Goal: Check status

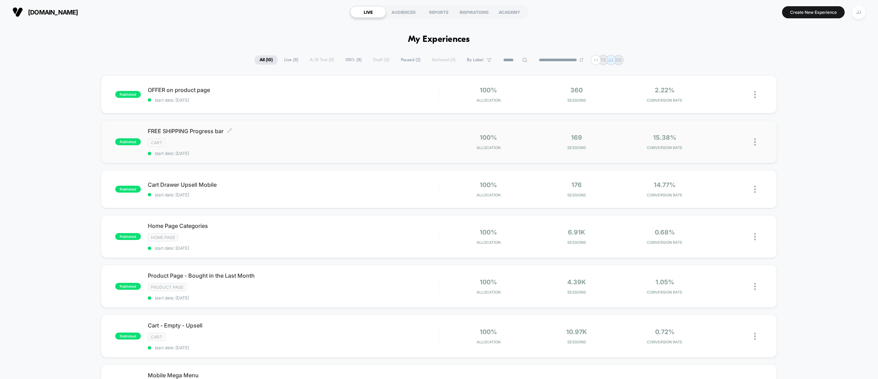
click at [276, 149] on div "FREE SHIPPING Progress bar Click to edit experience details Click to edit exper…" at bounding box center [293, 142] width 291 height 28
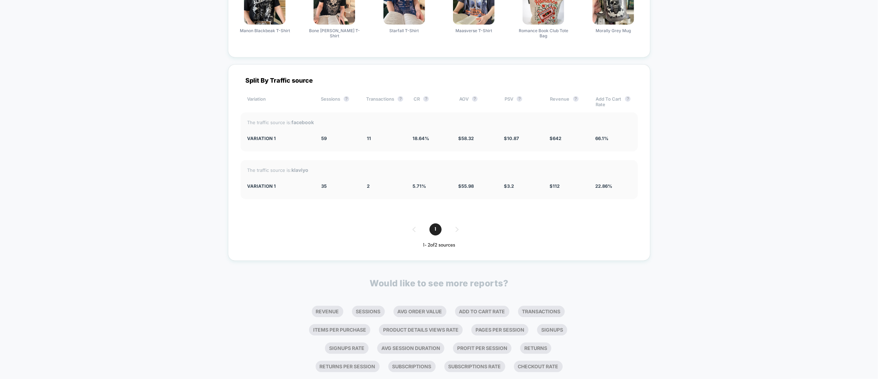
scroll to position [1245, 0]
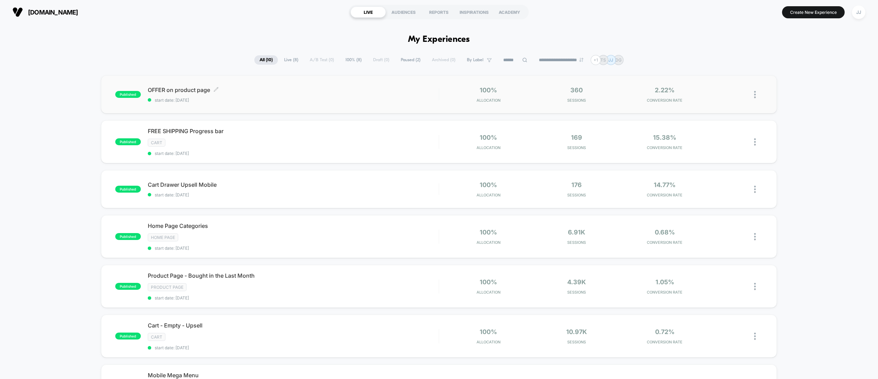
click at [280, 98] on span "start date: [DATE]" at bounding box center [293, 100] width 291 height 5
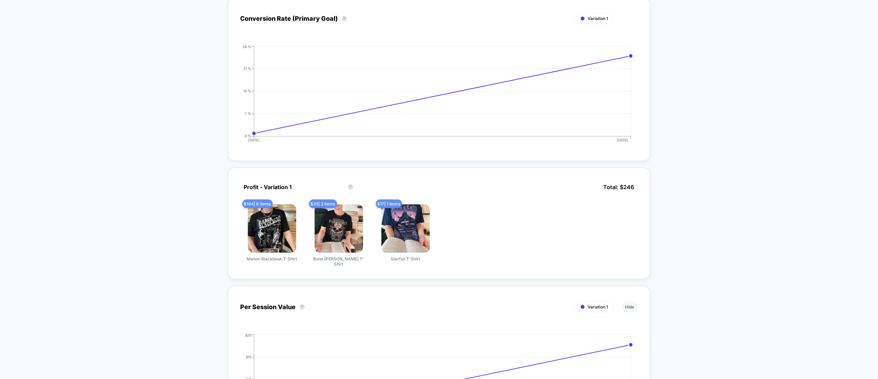
scroll to position [87, 0]
